Goal: Task Accomplishment & Management: Manage account settings

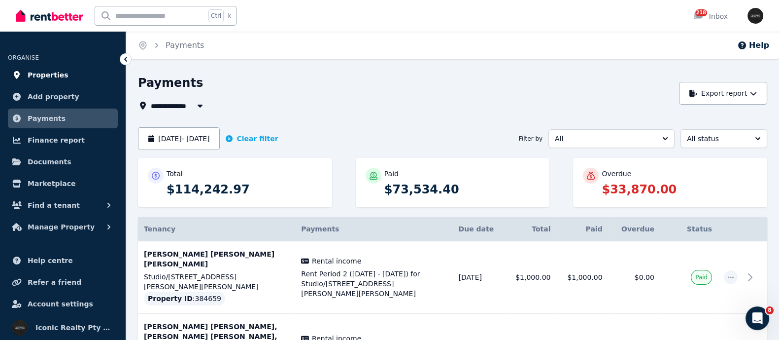
click at [32, 67] on link "Properties" at bounding box center [63, 75] width 110 height 20
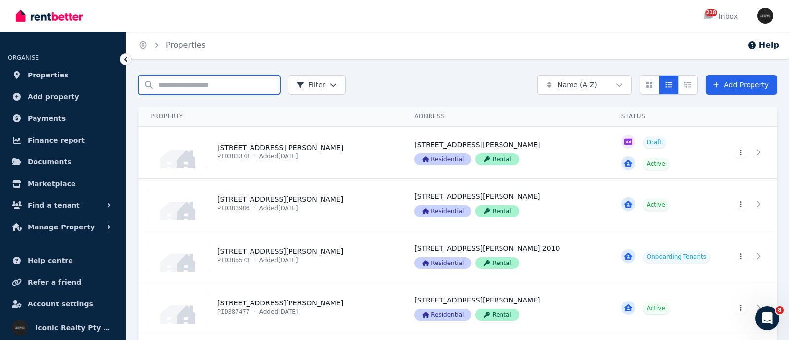
click at [178, 85] on input "Search properties" at bounding box center [209, 85] width 142 height 20
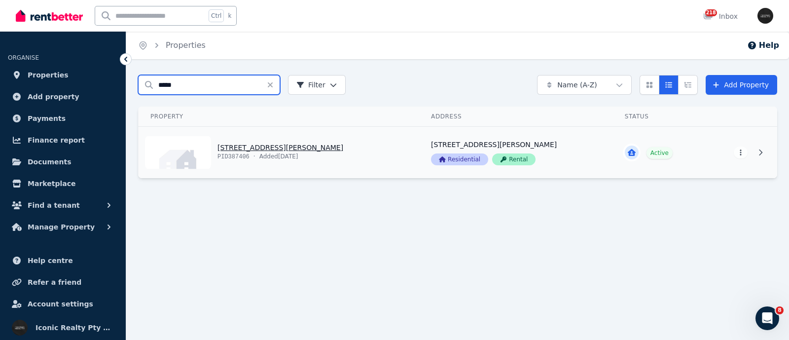
type input "*****"
click at [234, 145] on link "View property details" at bounding box center [279, 152] width 281 height 51
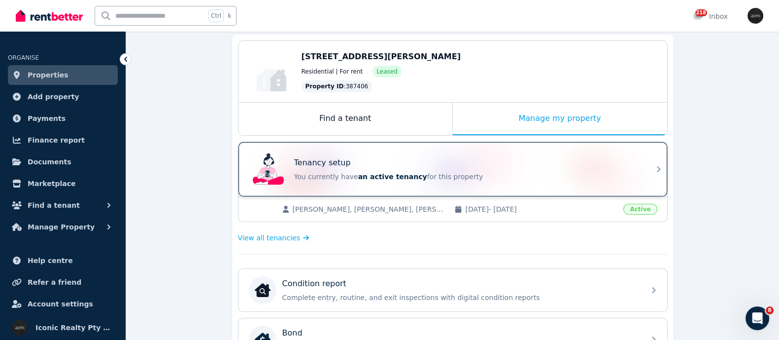
scroll to position [123, 0]
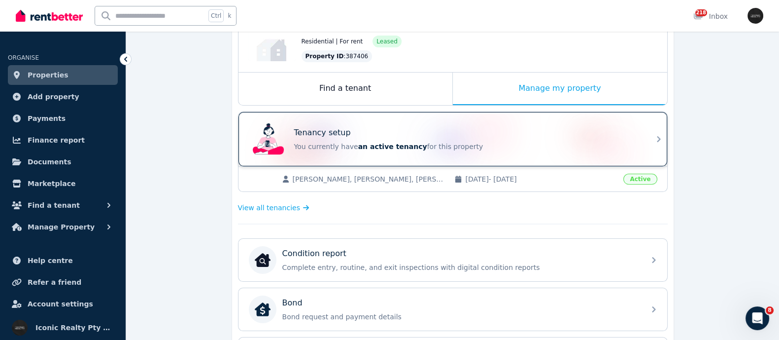
click at [375, 140] on div "Tenancy setup You currently have an active tenancy for this property" at bounding box center [466, 139] width 345 height 25
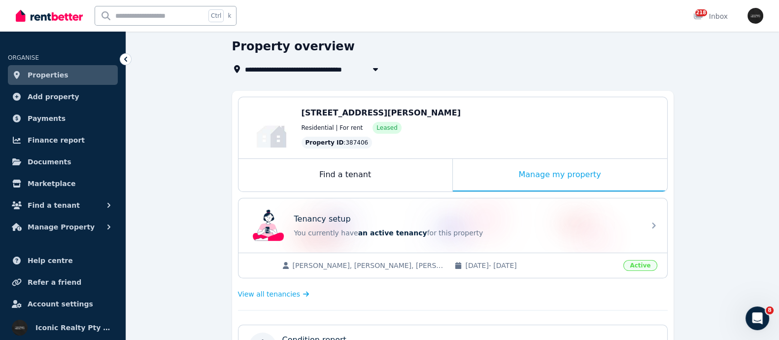
scroll to position [61, 0]
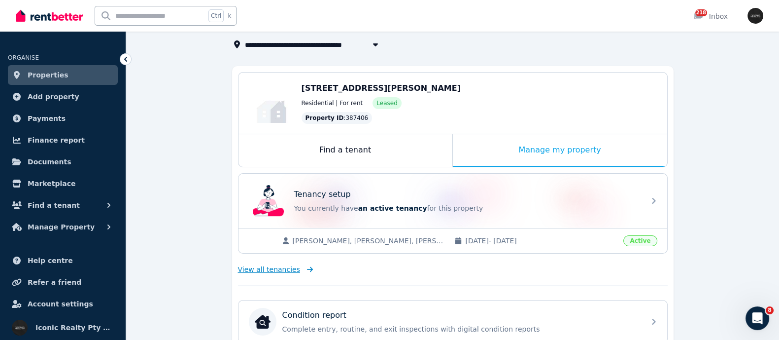
click at [251, 271] on span "View all tenancies" at bounding box center [269, 269] width 62 height 10
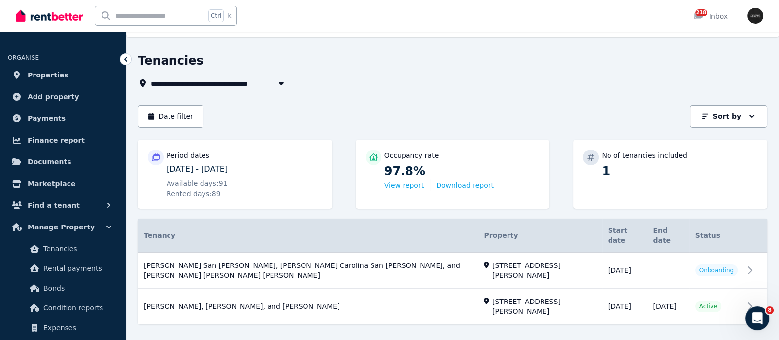
scroll to position [32, 0]
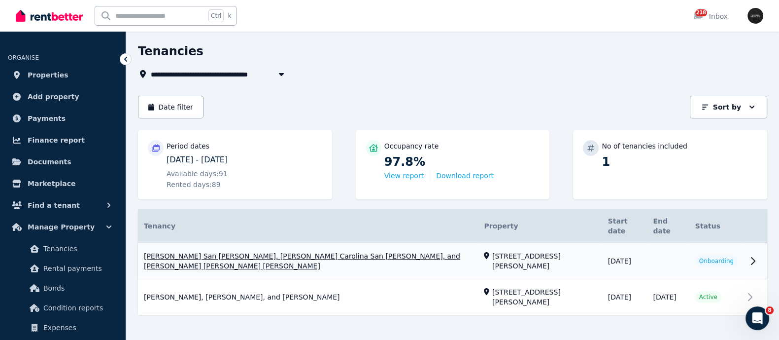
click at [303, 247] on link "View property details" at bounding box center [453, 261] width 630 height 36
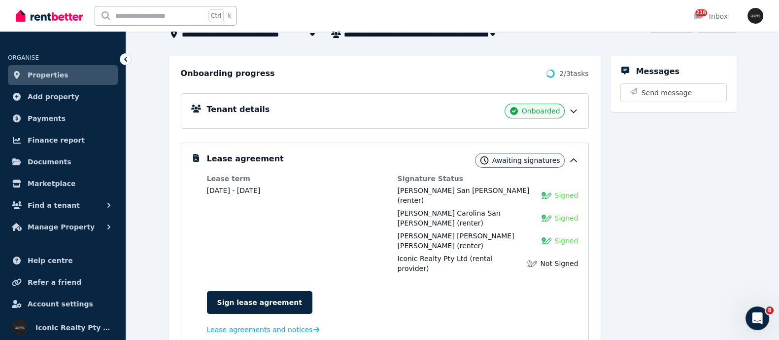
scroll to position [123, 0]
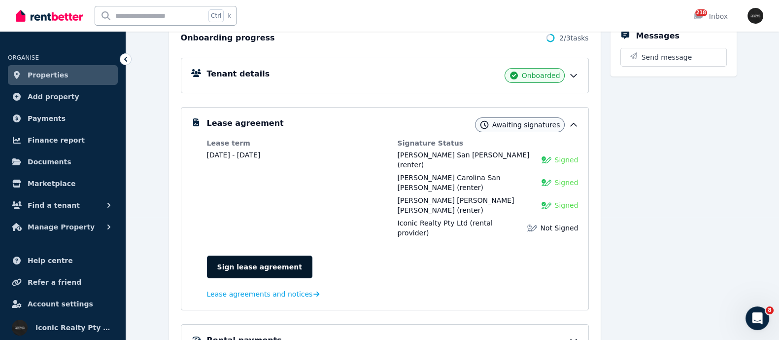
click at [245, 255] on link "Sign lease agreement" at bounding box center [260, 266] width 106 height 23
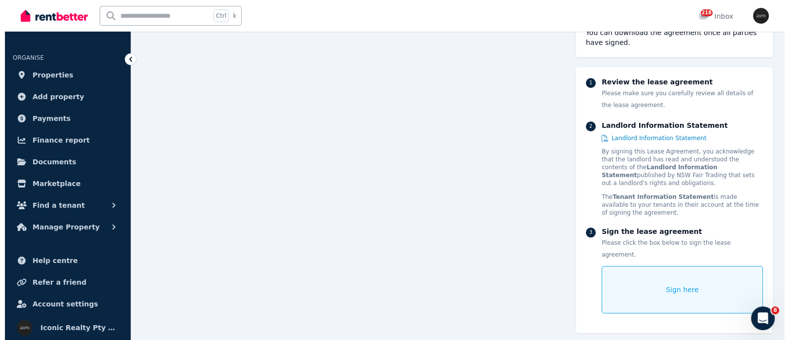
scroll to position [1276, 0]
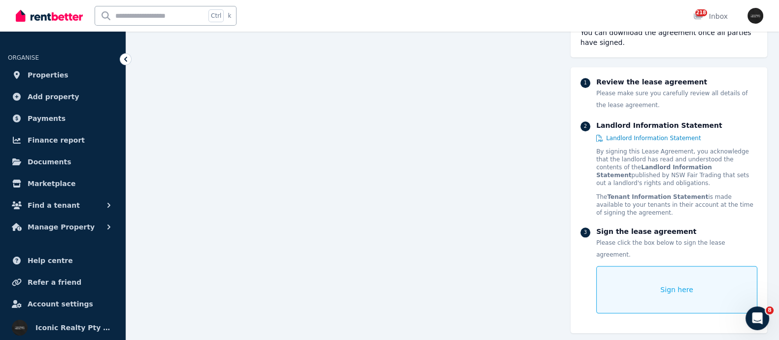
click at [691, 266] on div "Sign here" at bounding box center [677, 289] width 161 height 47
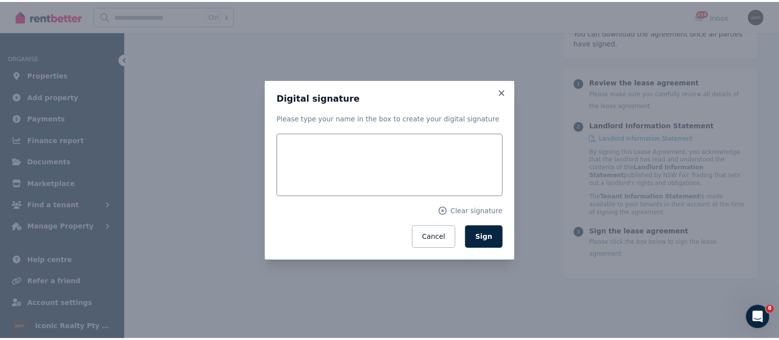
scroll to position [1278, 0]
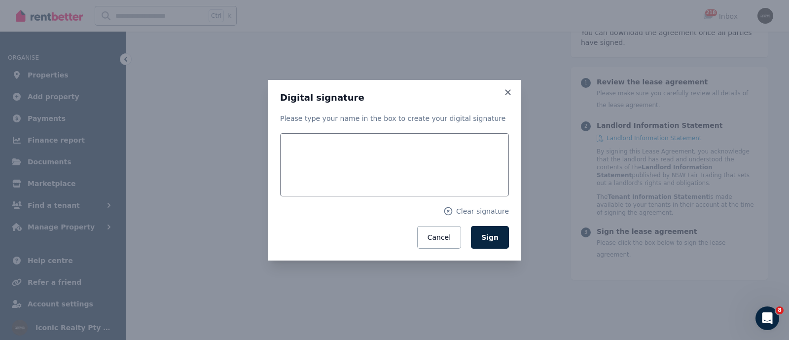
drag, startPoint x: 245, startPoint y: 262, endPoint x: 224, endPoint y: 254, distance: 21.9
click at [244, 262] on div "Digital signature Please type your name in the box to create your digital signa…" at bounding box center [394, 170] width 789 height 340
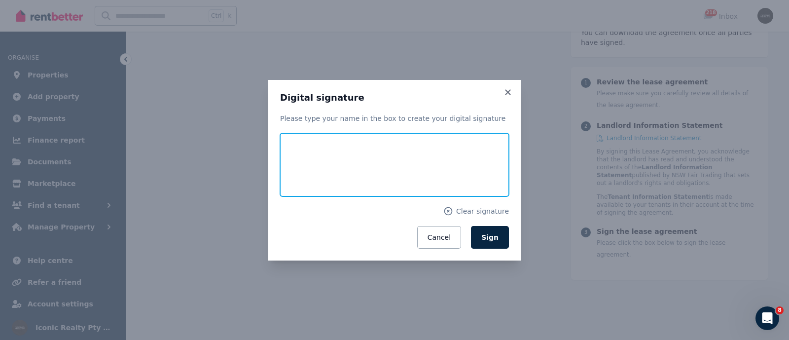
click at [351, 175] on input "text" at bounding box center [394, 164] width 229 height 63
type input "**********"
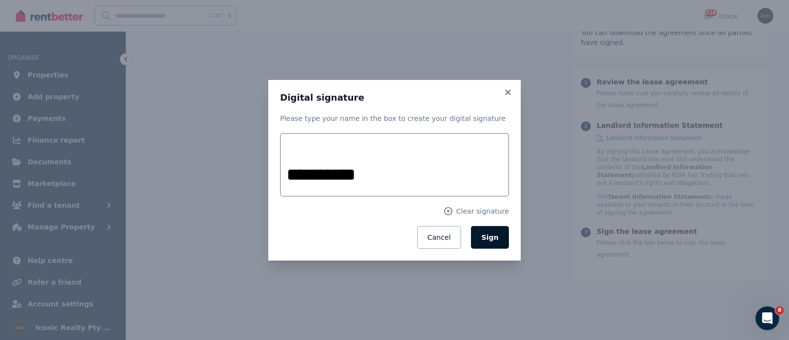
click at [486, 241] on span "Sign" at bounding box center [489, 237] width 17 height 8
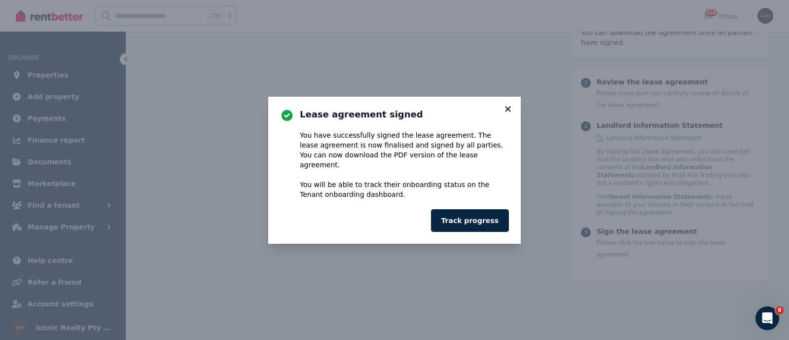
click at [507, 111] on icon at bounding box center [507, 108] width 5 height 5
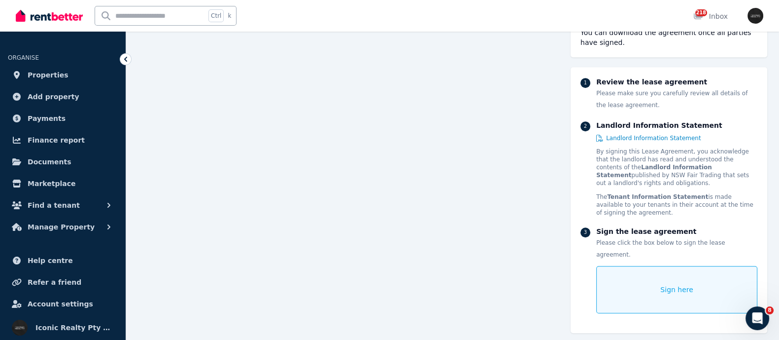
scroll to position [722, 0]
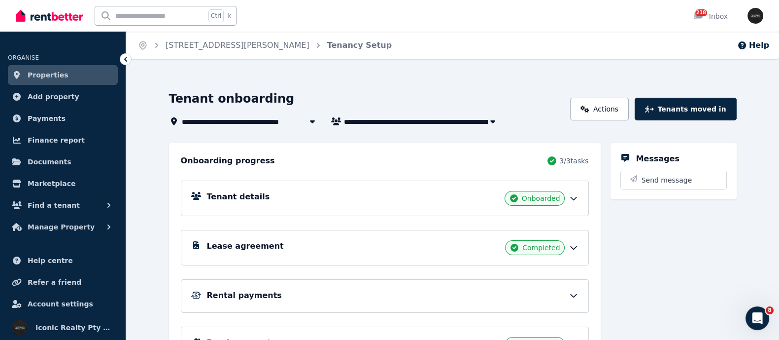
click at [343, 255] on div "Lease agreement Completed" at bounding box center [385, 247] width 408 height 35
drag, startPoint x: 205, startPoint y: 203, endPoint x: 147, endPoint y: 86, distance: 131.0
click at [147, 86] on div "**********" at bounding box center [452, 233] width 653 height 317
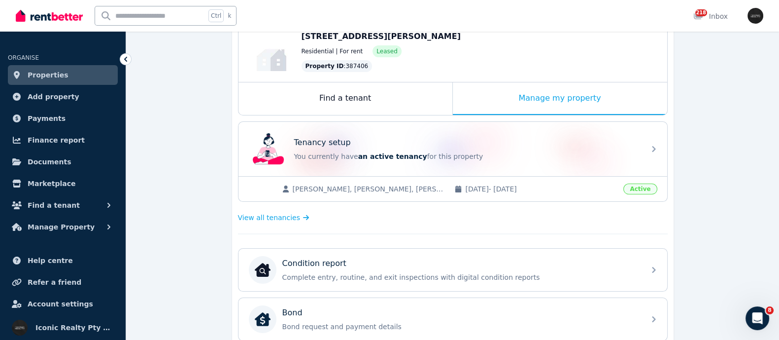
scroll to position [123, 0]
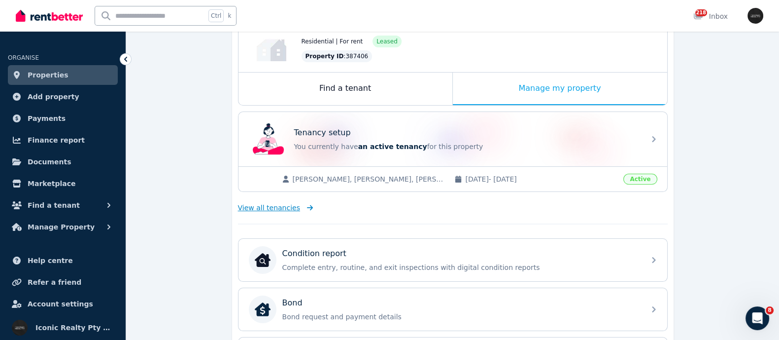
click at [249, 208] on span "View all tenancies" at bounding box center [269, 208] width 62 height 10
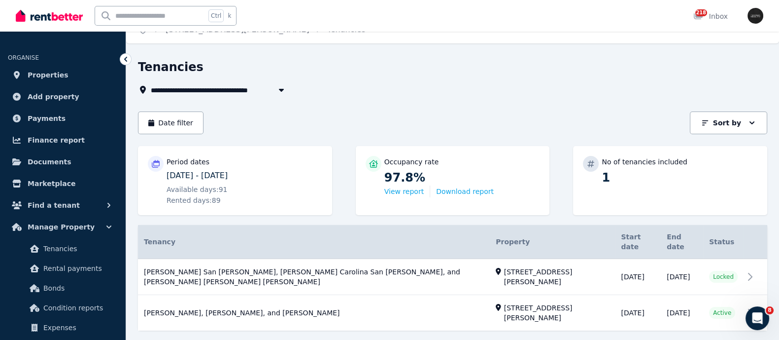
scroll to position [32, 0]
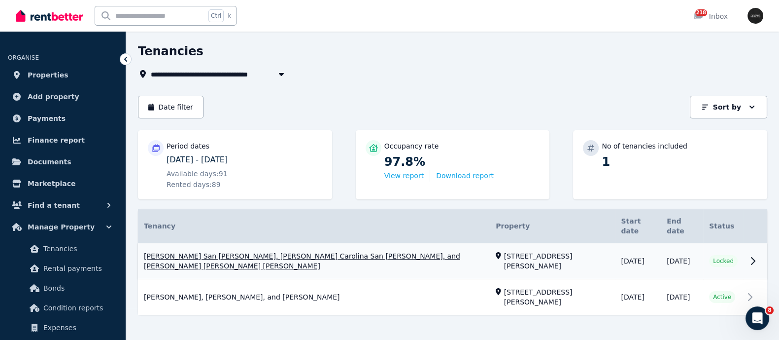
click at [366, 246] on link "View property details" at bounding box center [453, 261] width 630 height 36
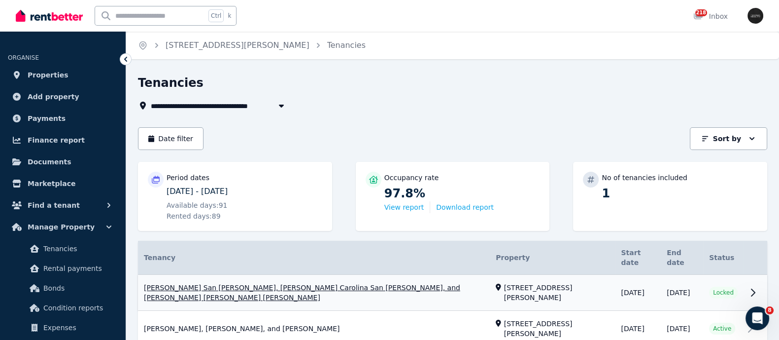
click at [165, 277] on link "View property details" at bounding box center [453, 293] width 630 height 36
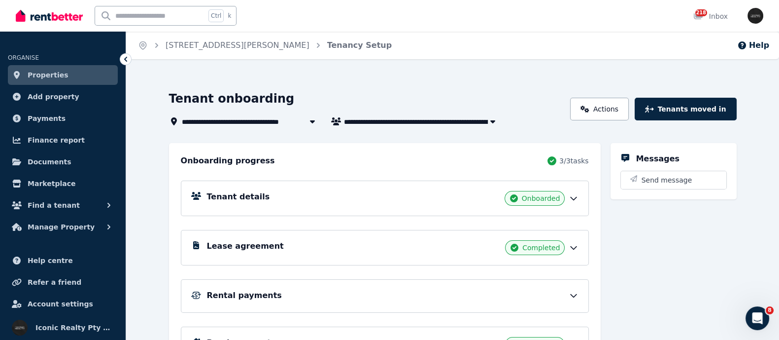
click at [693, 95] on header "**********" at bounding box center [453, 109] width 568 height 36
click at [693, 100] on button "Tenants moved in" at bounding box center [686, 109] width 102 height 23
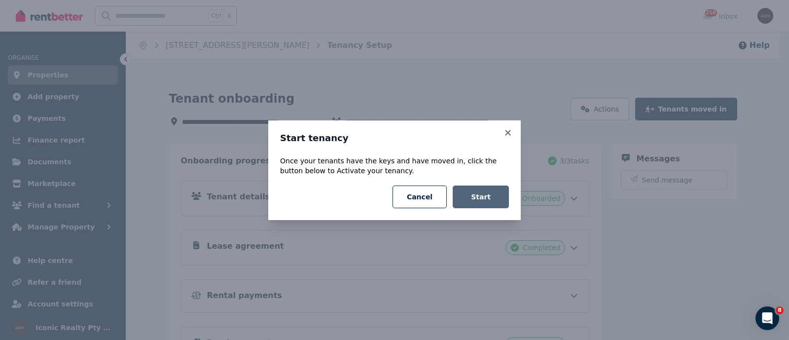
click at [499, 202] on button "Start" at bounding box center [481, 196] width 56 height 23
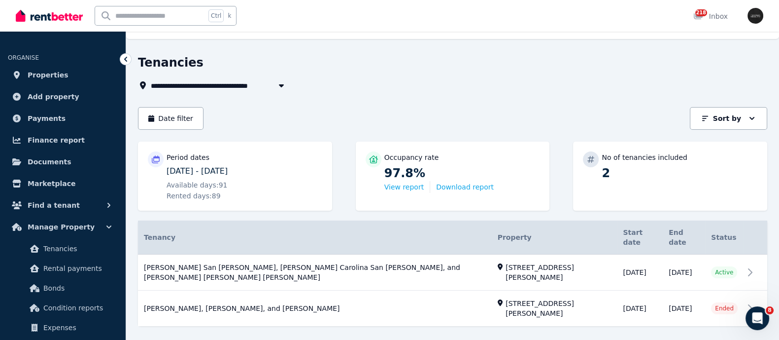
scroll to position [32, 0]
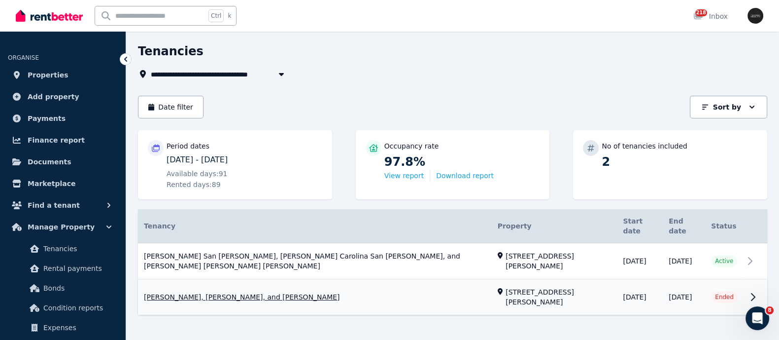
click at [180, 295] on link "View property details" at bounding box center [453, 297] width 630 height 35
